Goal: Task Accomplishment & Management: Manage account settings

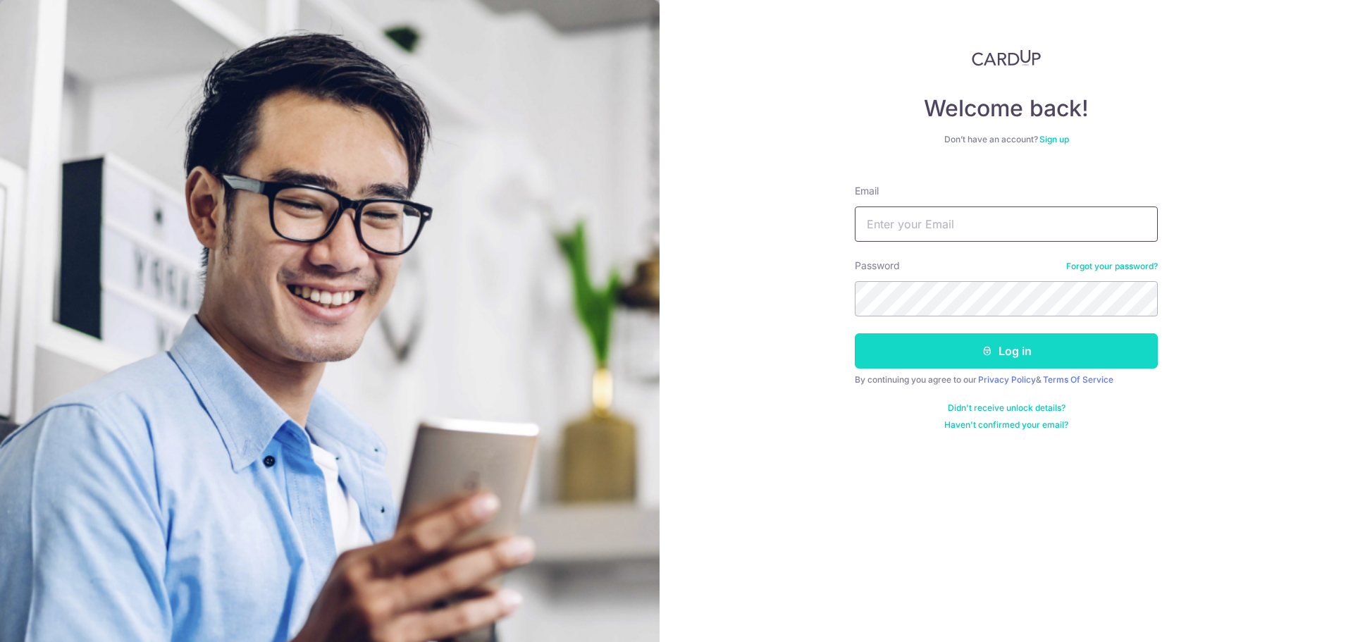
type input "[EMAIL_ADDRESS][DOMAIN_NAME]"
drag, startPoint x: 932, startPoint y: 361, endPoint x: 929, endPoint y: 374, distance: 13.2
click at [932, 361] on button "Log in" at bounding box center [1006, 350] width 303 height 35
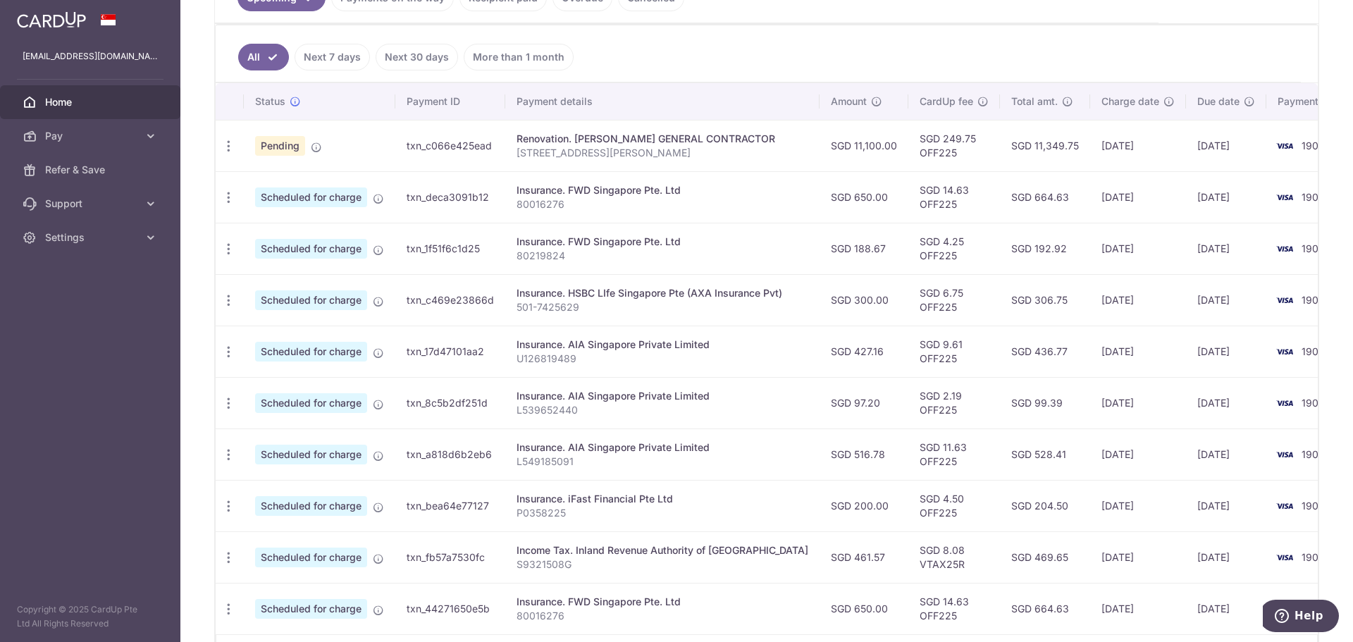
scroll to position [211, 0]
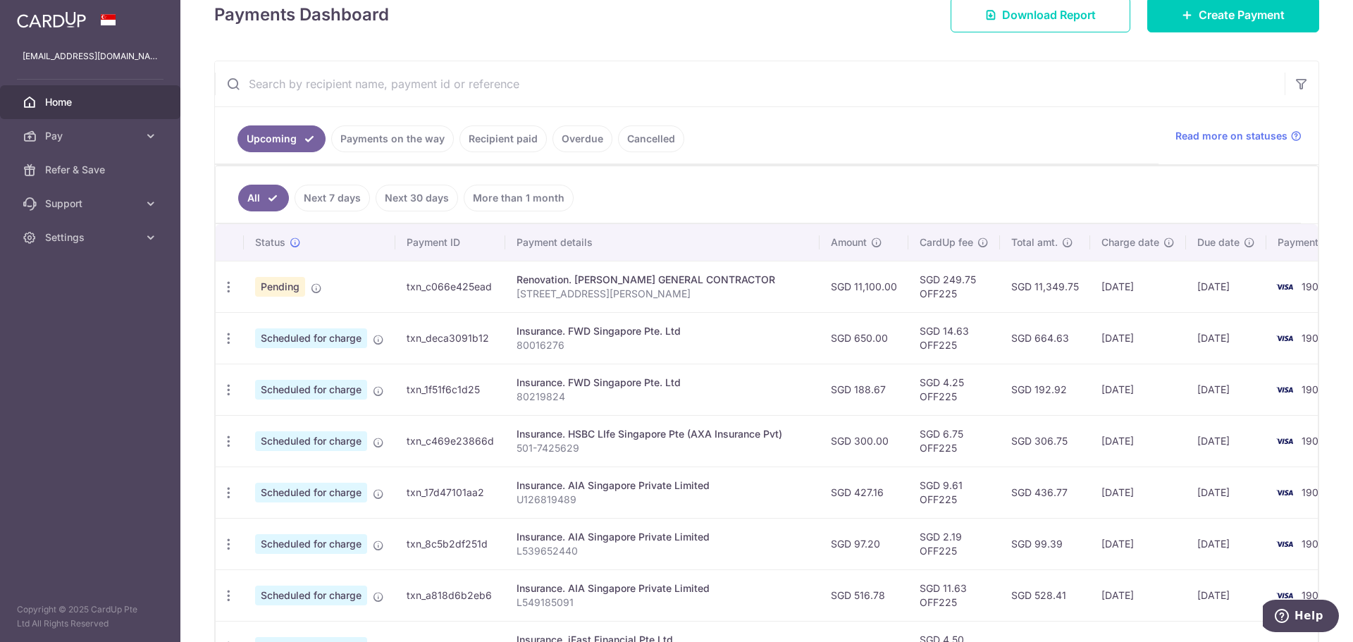
click at [408, 139] on link "Payments on the way" at bounding box center [392, 138] width 123 height 27
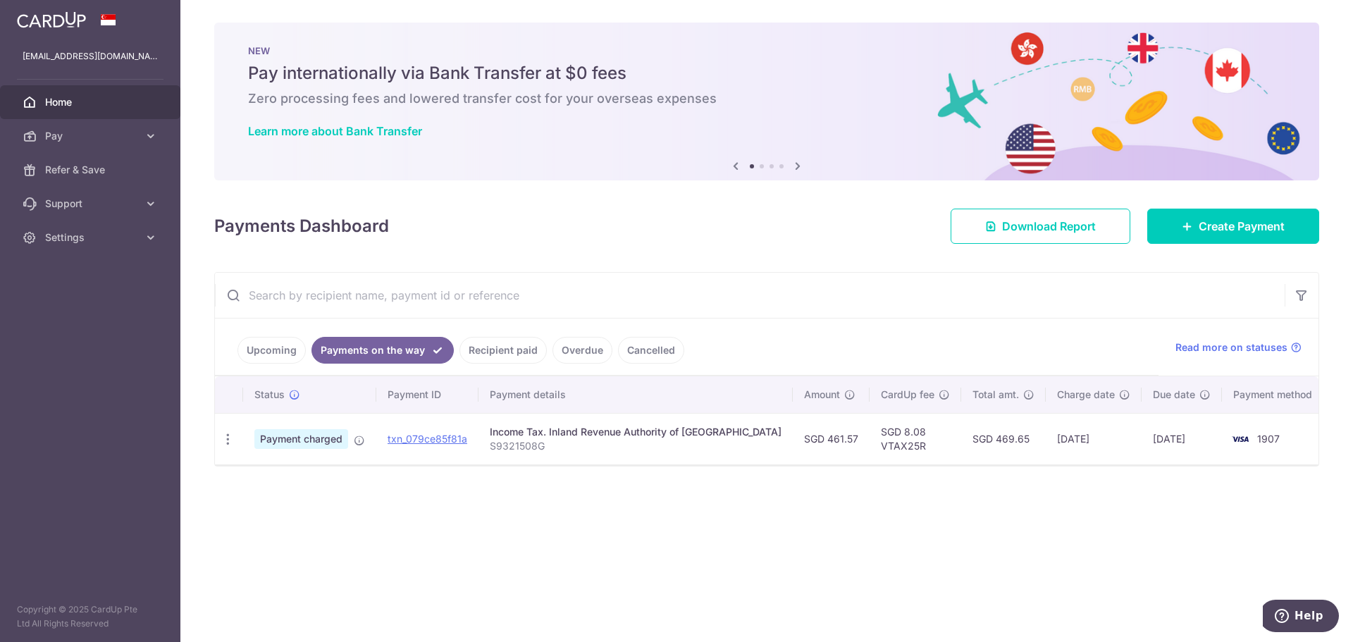
click at [501, 349] on link "Recipient paid" at bounding box center [502, 350] width 87 height 27
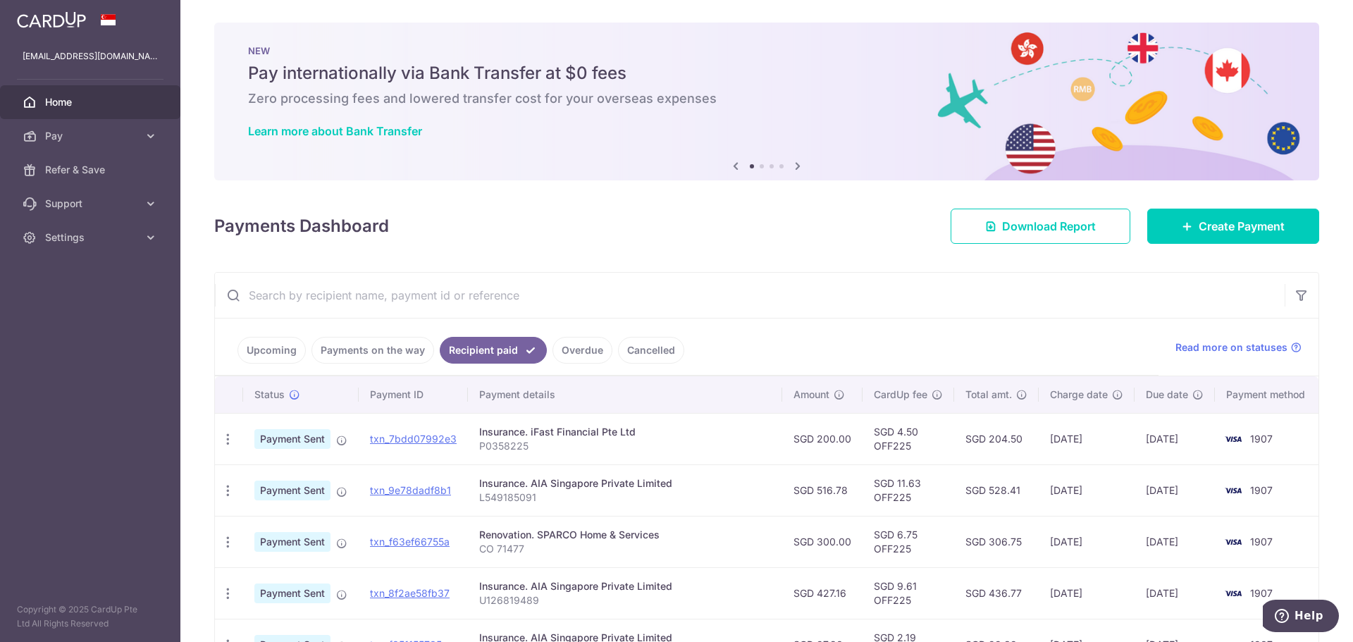
scroll to position [70, 0]
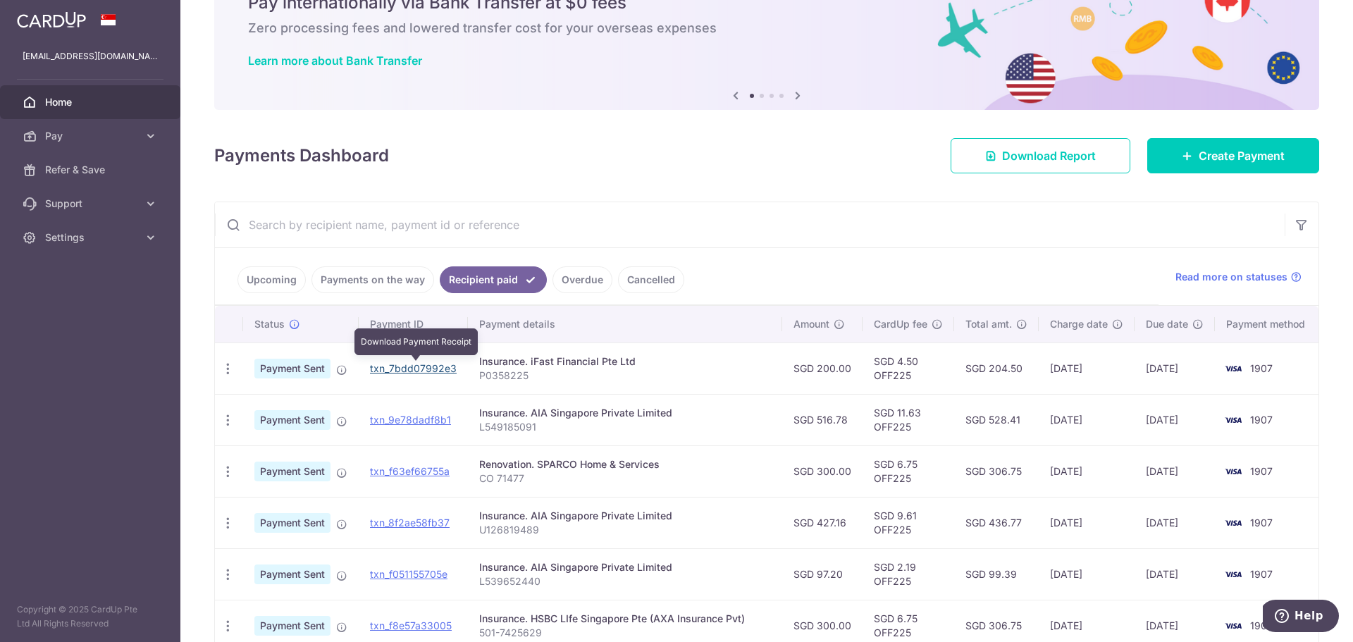
click at [407, 368] on link "txn_7bdd07992e3" at bounding box center [413, 368] width 87 height 12
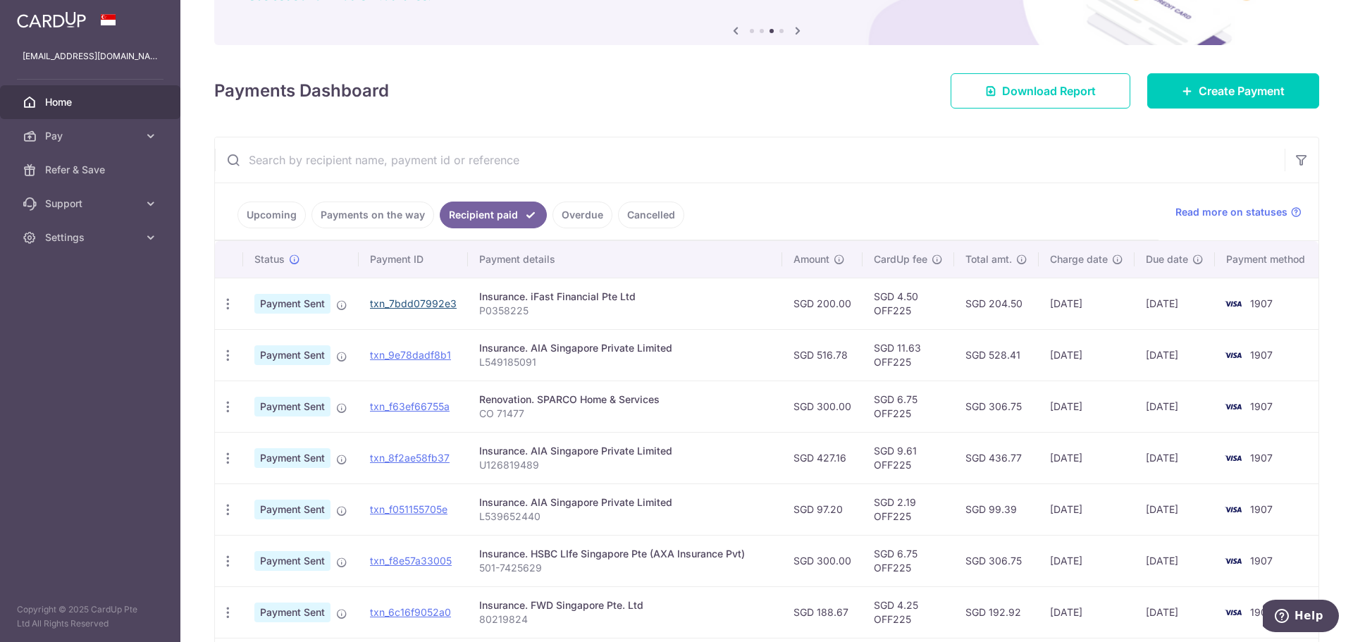
scroll to position [211, 0]
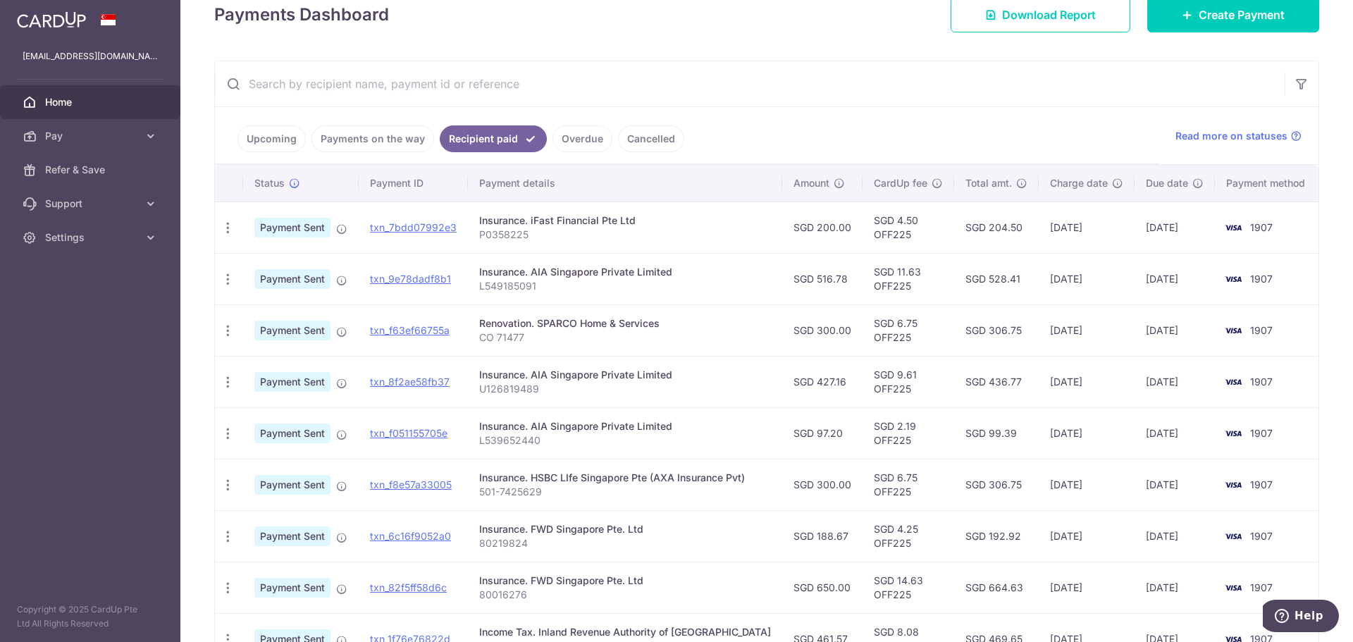
click at [281, 142] on link "Upcoming" at bounding box center [271, 138] width 68 height 27
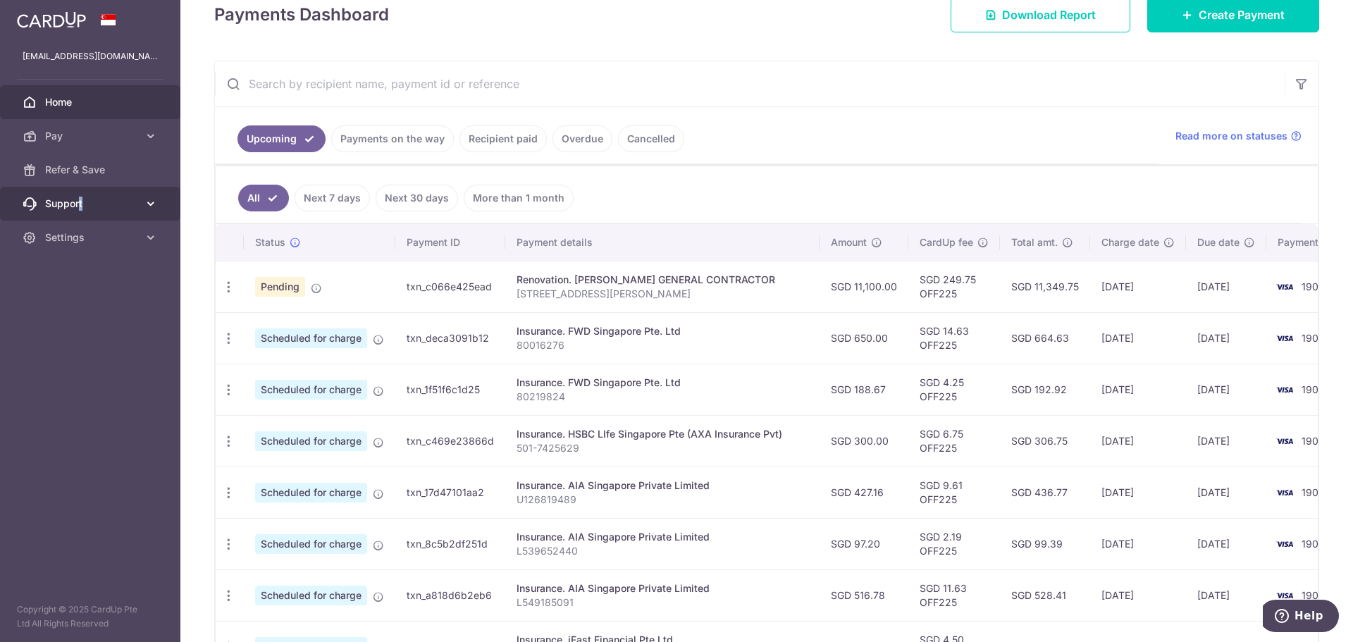
click at [82, 203] on span "Support" at bounding box center [91, 204] width 93 height 14
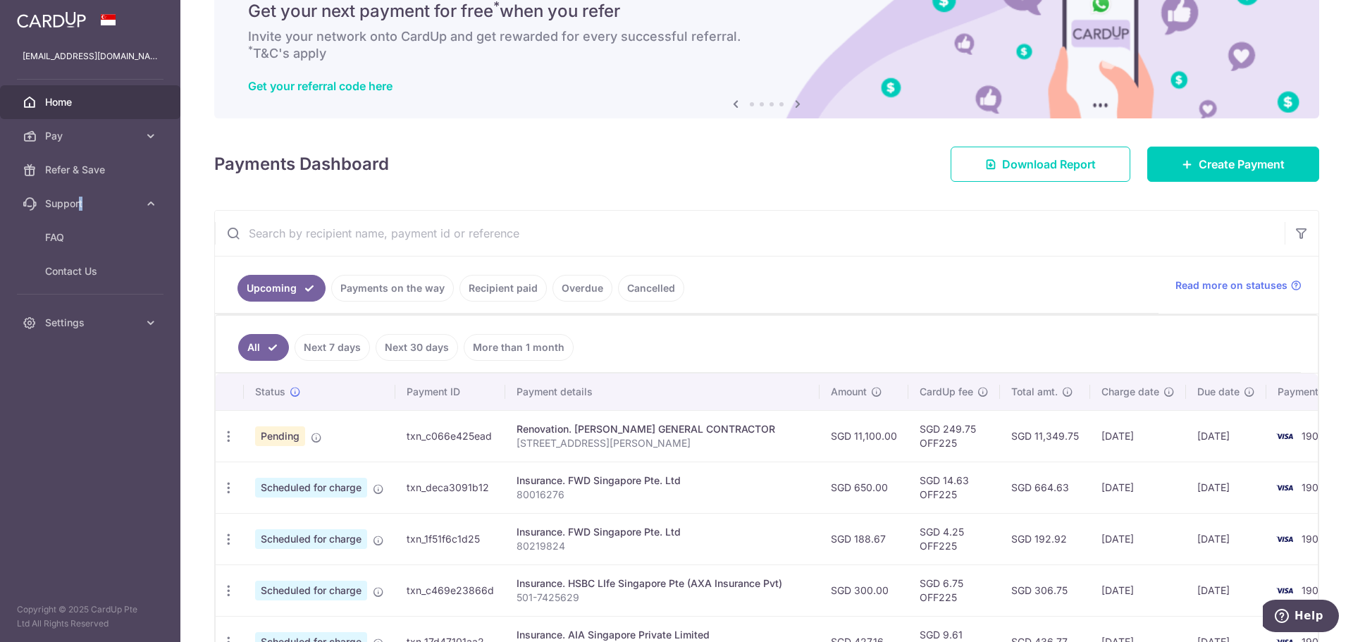
scroll to position [0, 0]
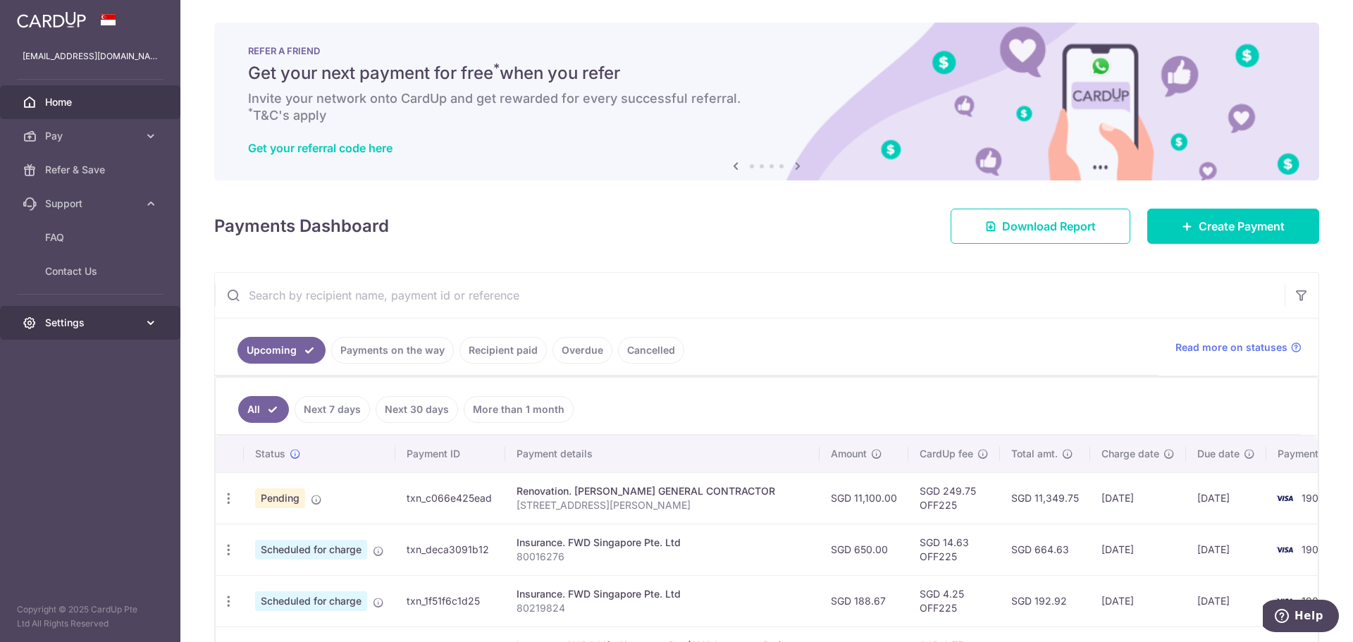
click at [158, 323] on link "Settings" at bounding box center [90, 323] width 180 height 34
click at [139, 392] on link "Logout" at bounding box center [90, 390] width 180 height 34
